Goal: Information Seeking & Learning: Learn about a topic

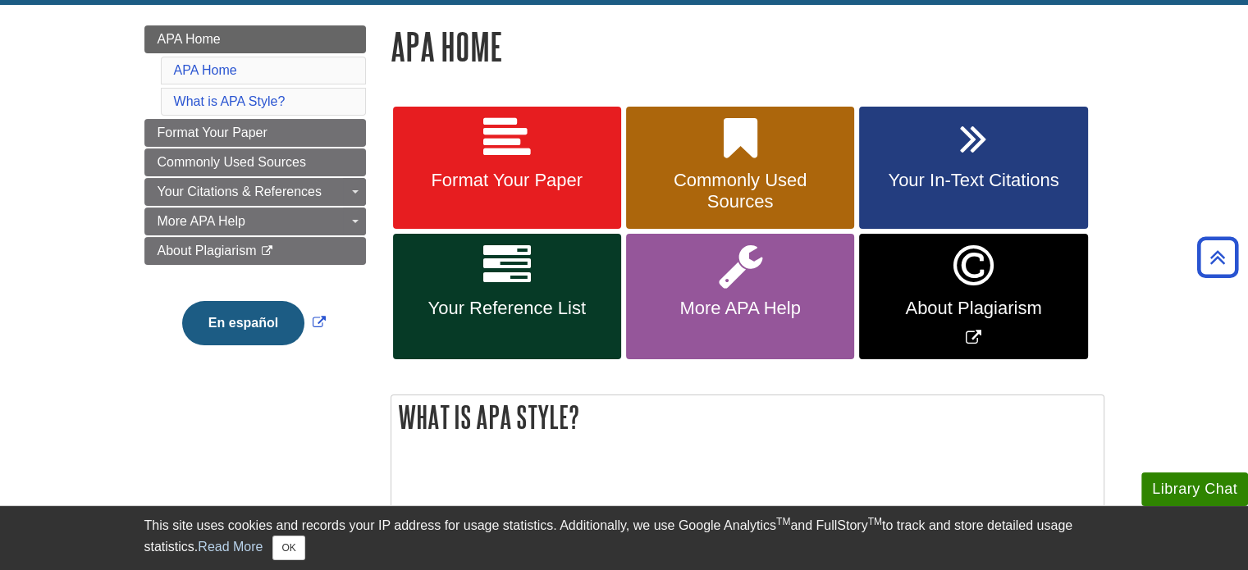
scroll to position [220, 0]
click at [253, 174] on link "Commonly Used Sources" at bounding box center [255, 163] width 222 height 28
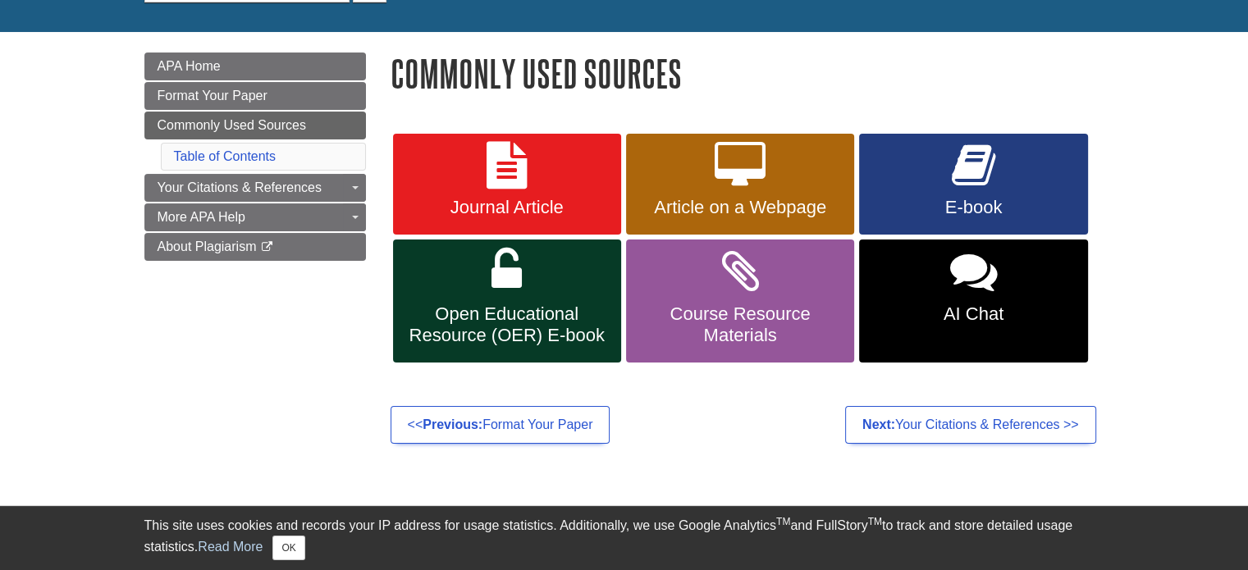
scroll to position [194, 0]
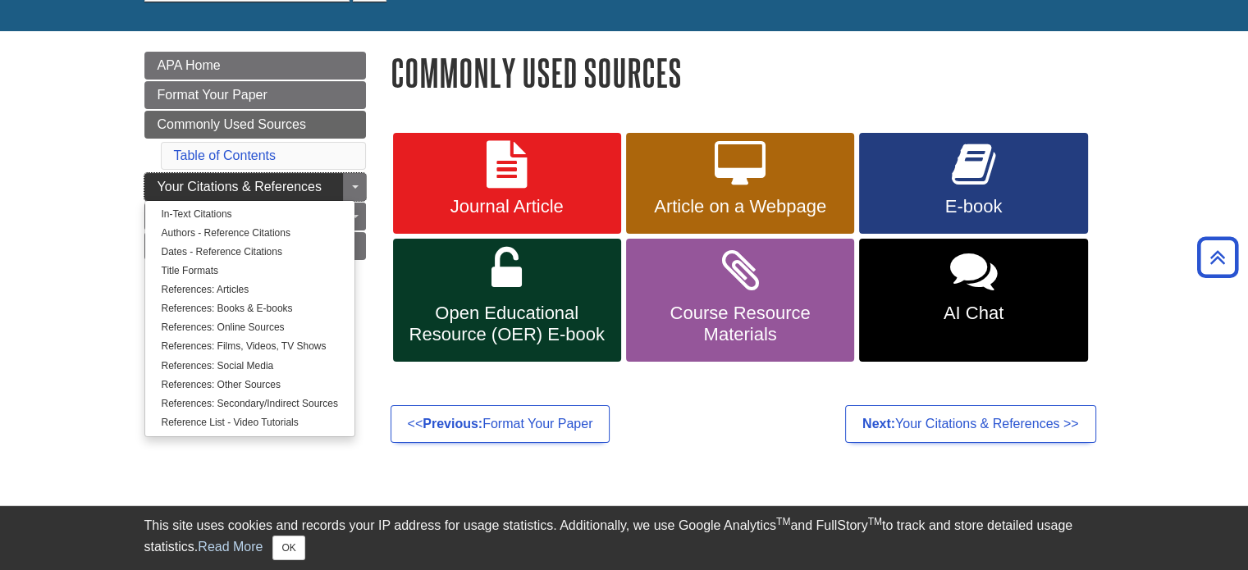
click at [248, 192] on span "Your Citations & References" at bounding box center [240, 187] width 164 height 14
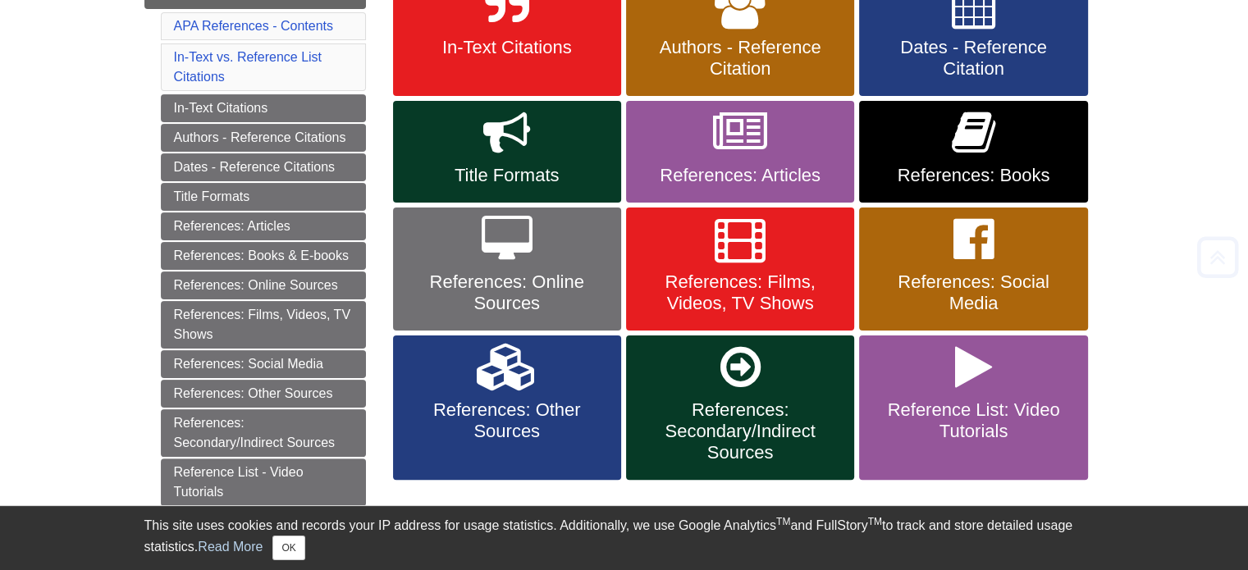
scroll to position [358, 0]
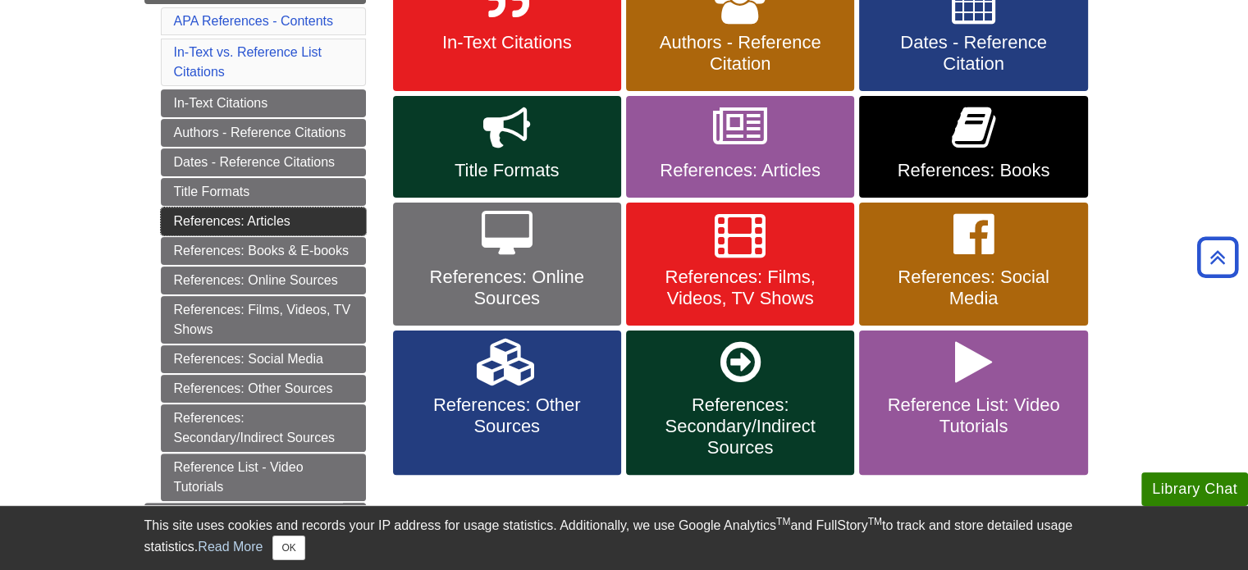
click at [279, 223] on link "References: Articles" at bounding box center [263, 222] width 205 height 28
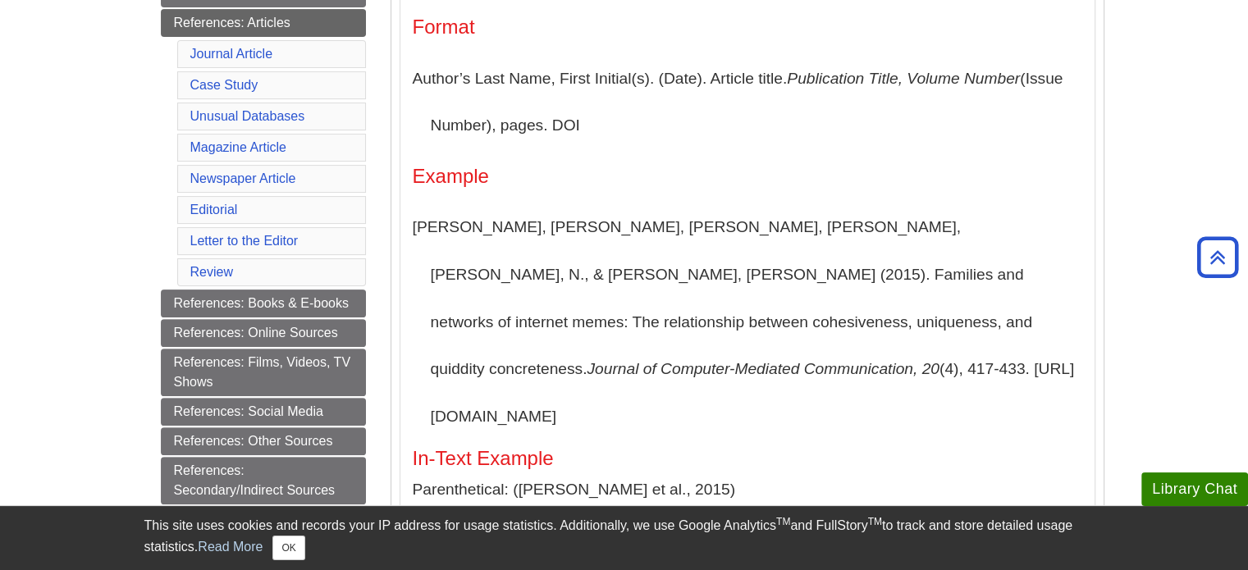
scroll to position [478, 0]
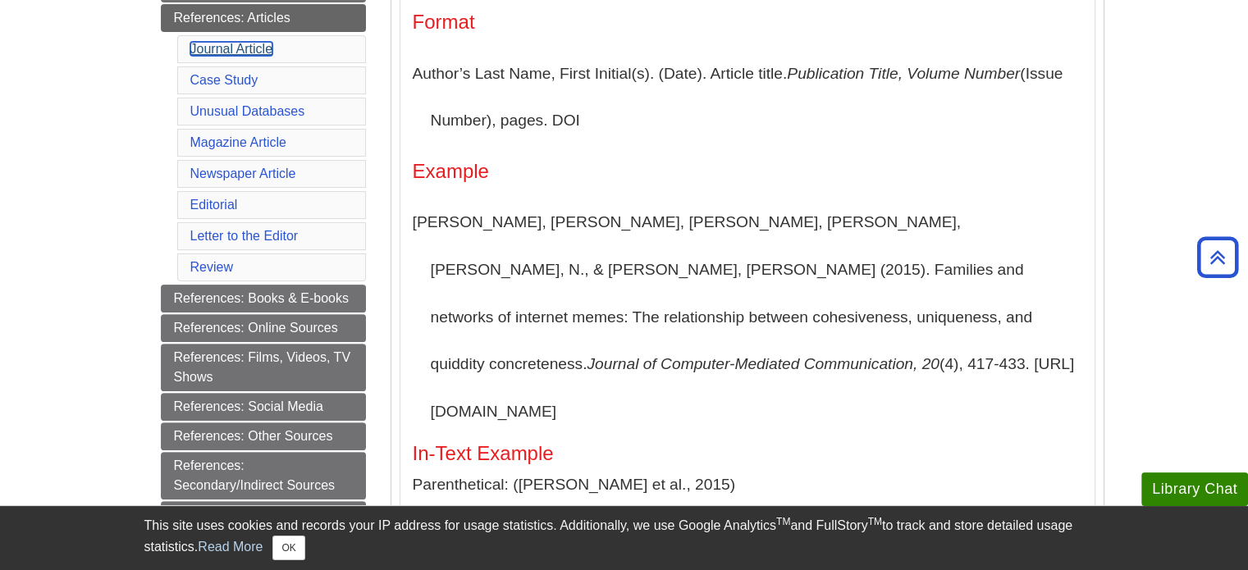
click at [234, 52] on link "Journal Article" at bounding box center [231, 49] width 83 height 14
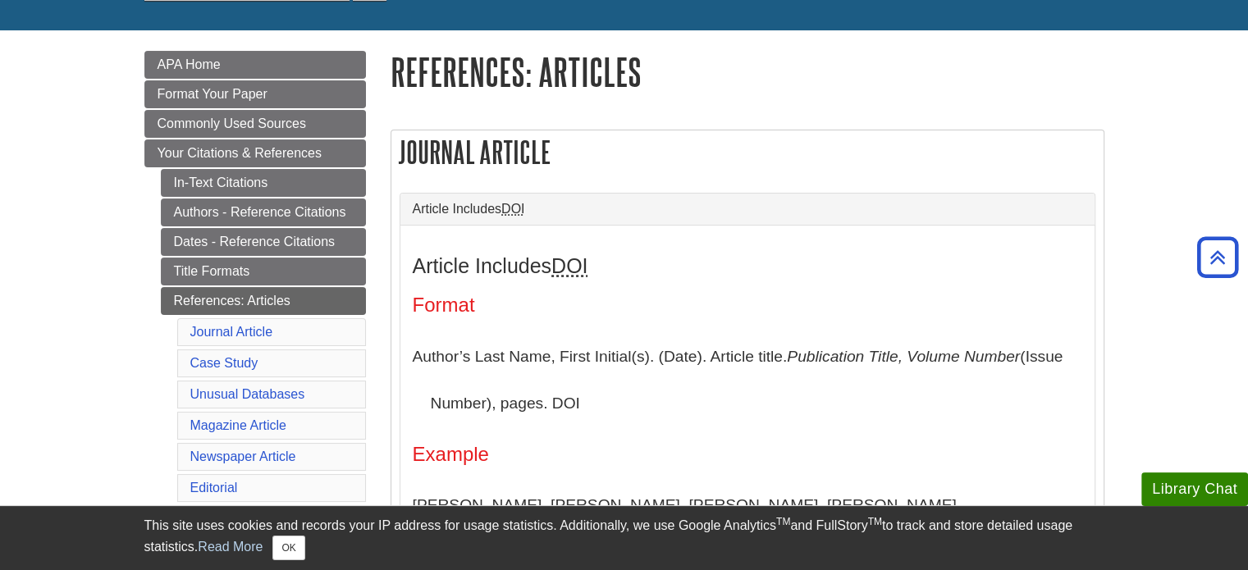
scroll to position [192, 0]
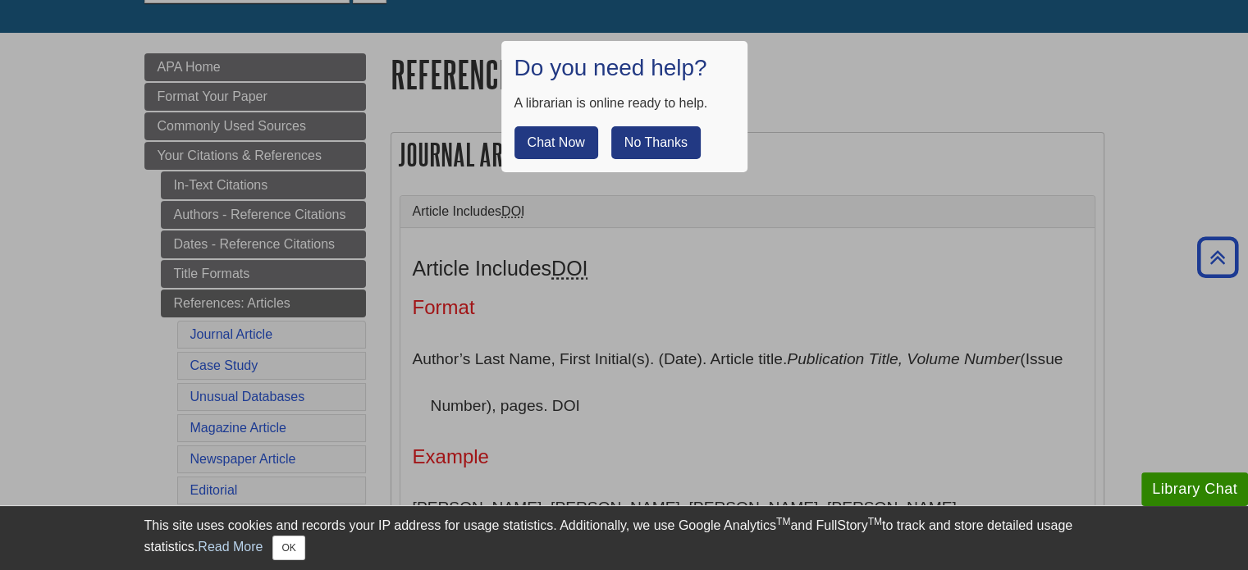
click at [586, 145] on button "Chat Now" at bounding box center [557, 142] width 84 height 33
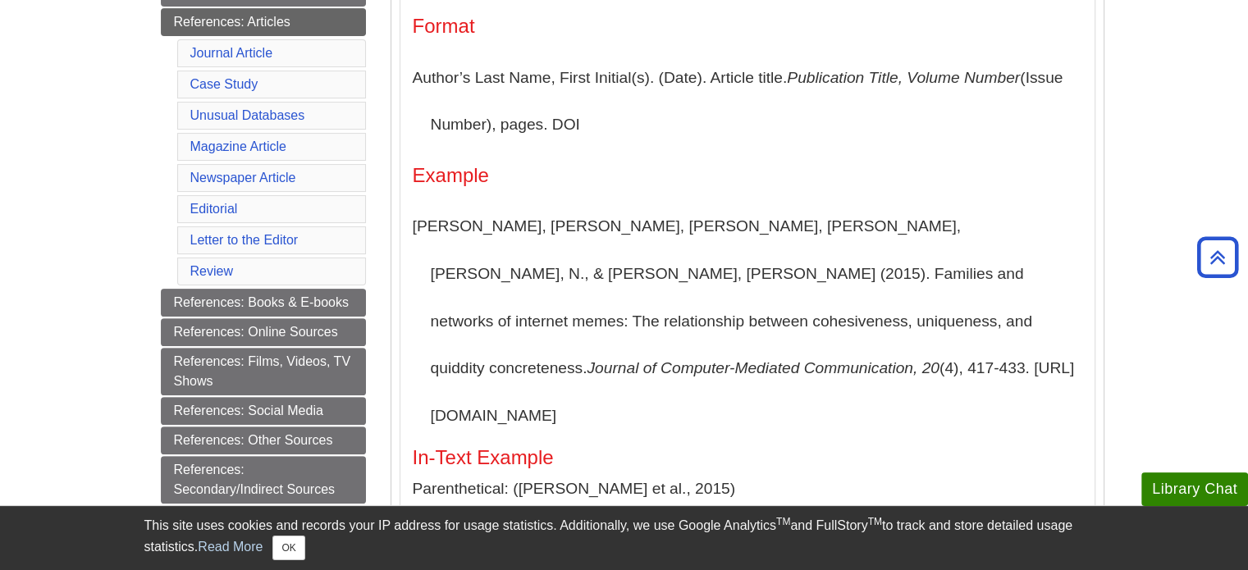
scroll to position [493, 0]
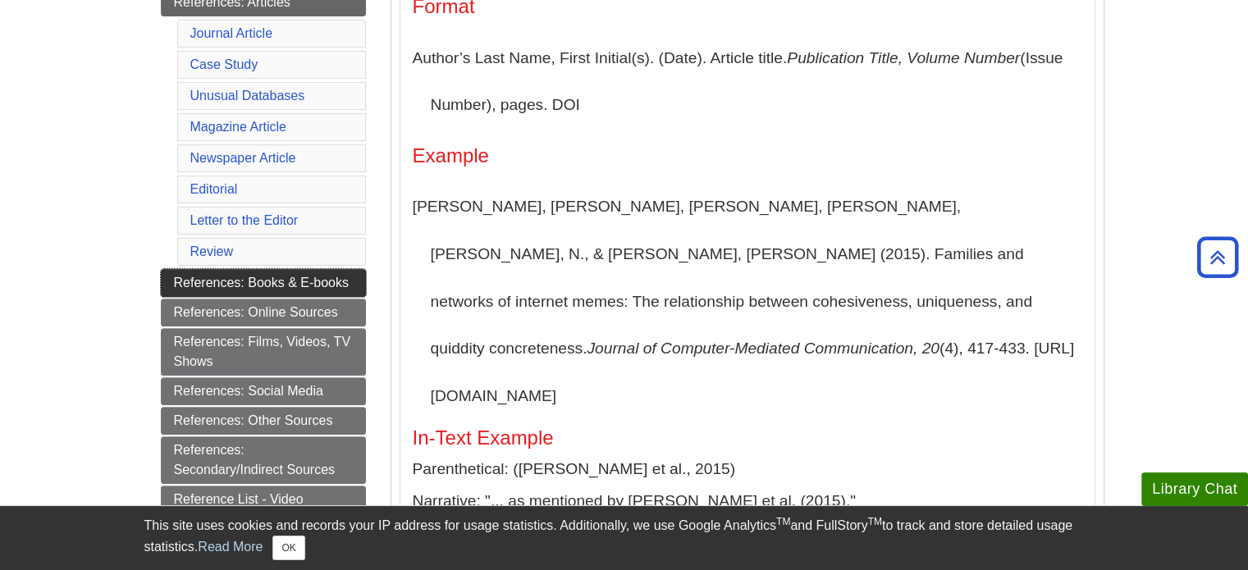
click at [328, 269] on link "References: Books & E-books" at bounding box center [263, 283] width 205 height 28
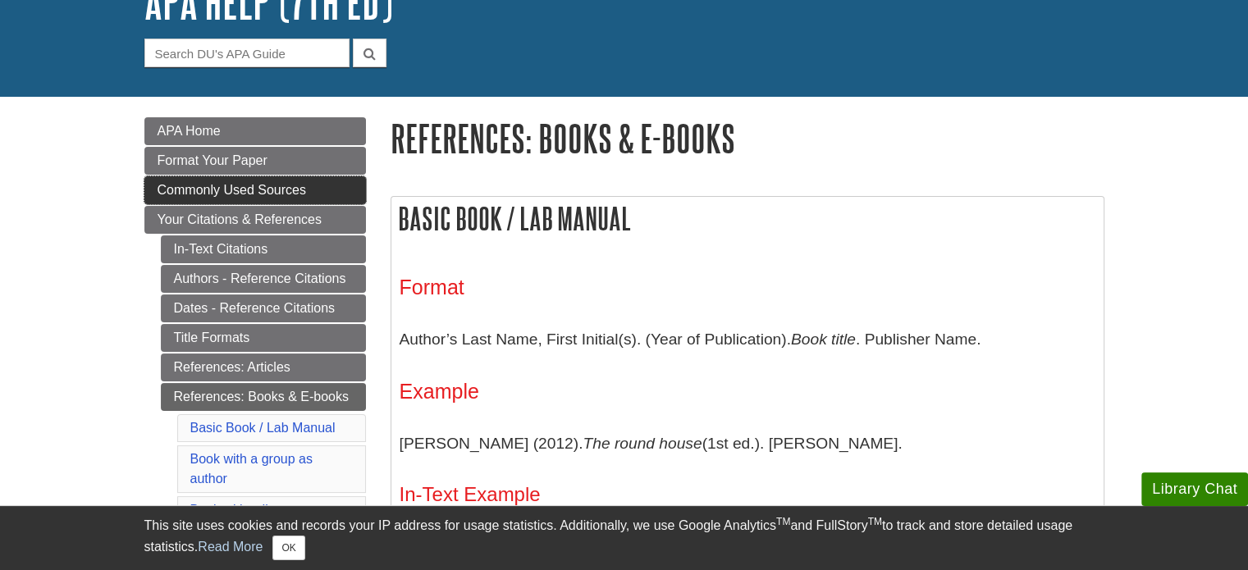
scroll to position [136, 0]
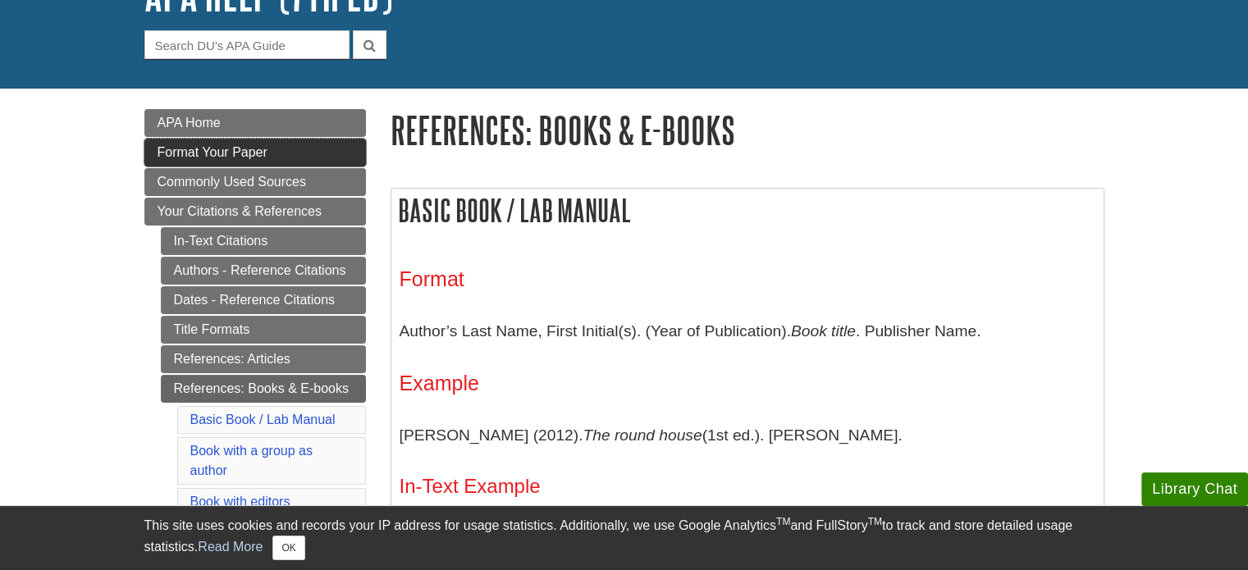
click at [254, 140] on link "Format Your Paper" at bounding box center [255, 153] width 222 height 28
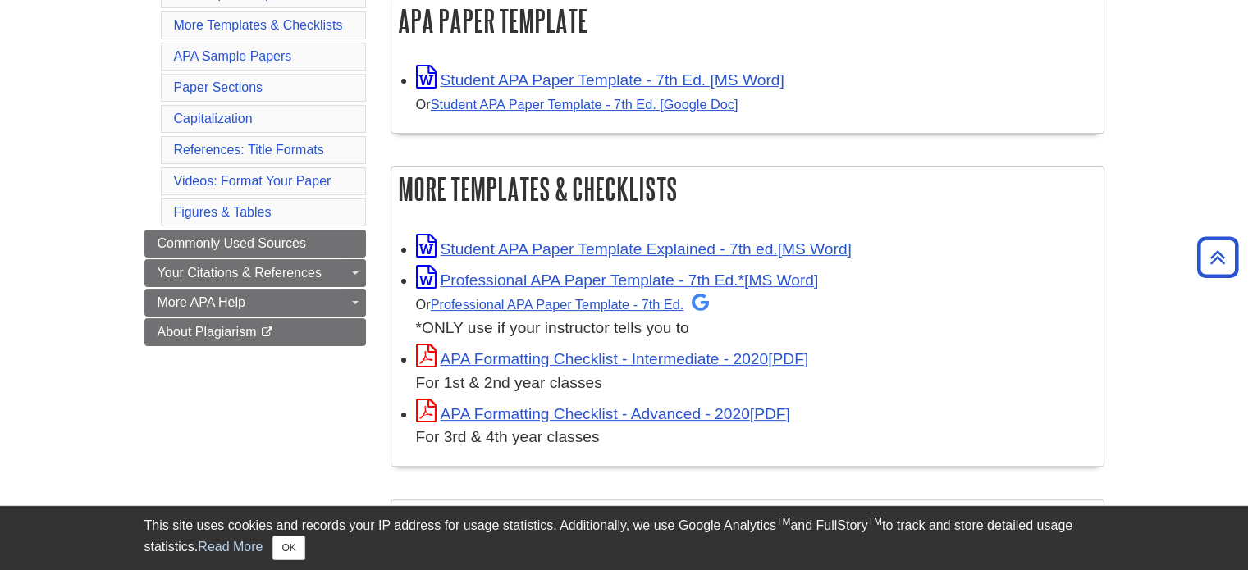
scroll to position [328, 0]
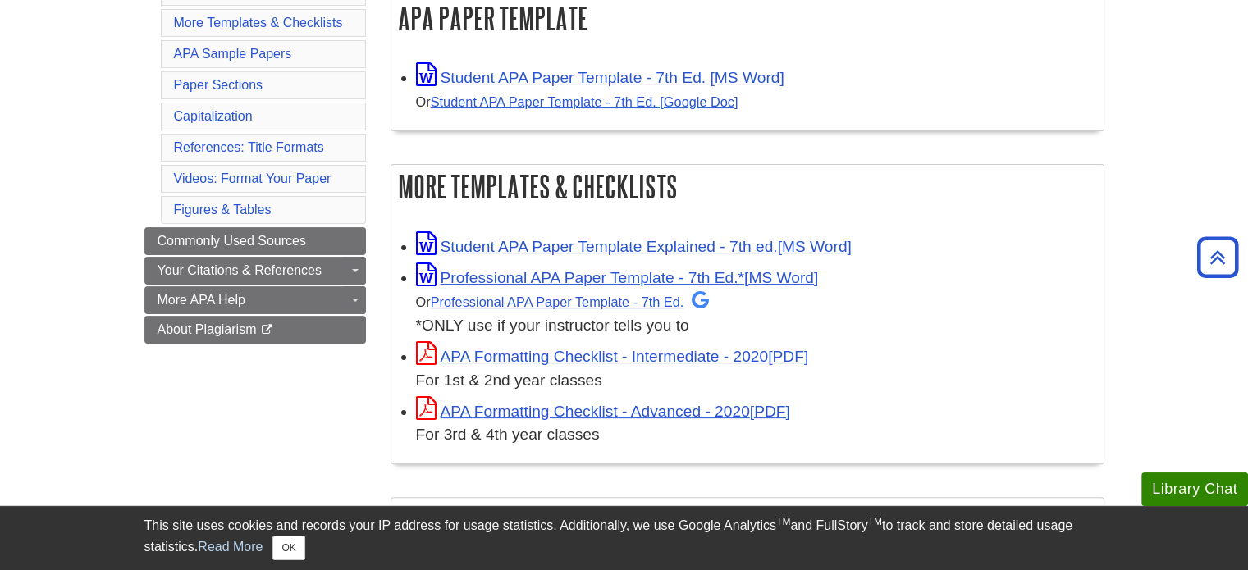
click at [581, 89] on div "Student APA Paper Template - 7th Ed. [MS Word] Or Student APA Paper Template - …" at bounding box center [756, 88] width 680 height 51
click at [581, 83] on link "Student APA Paper Template - 7th Ed. [MS Word]" at bounding box center [600, 77] width 369 height 17
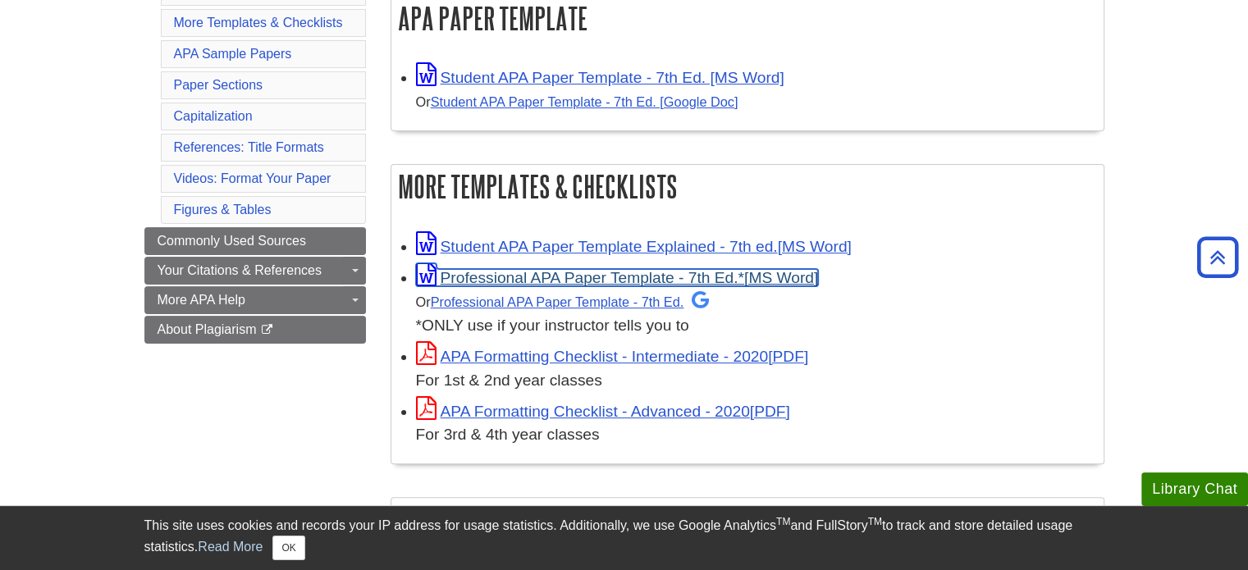
click at [709, 275] on link "Professional APA Paper Template - 7th Ed.*" at bounding box center [617, 277] width 403 height 17
